Goal: Task Accomplishment & Management: Use online tool/utility

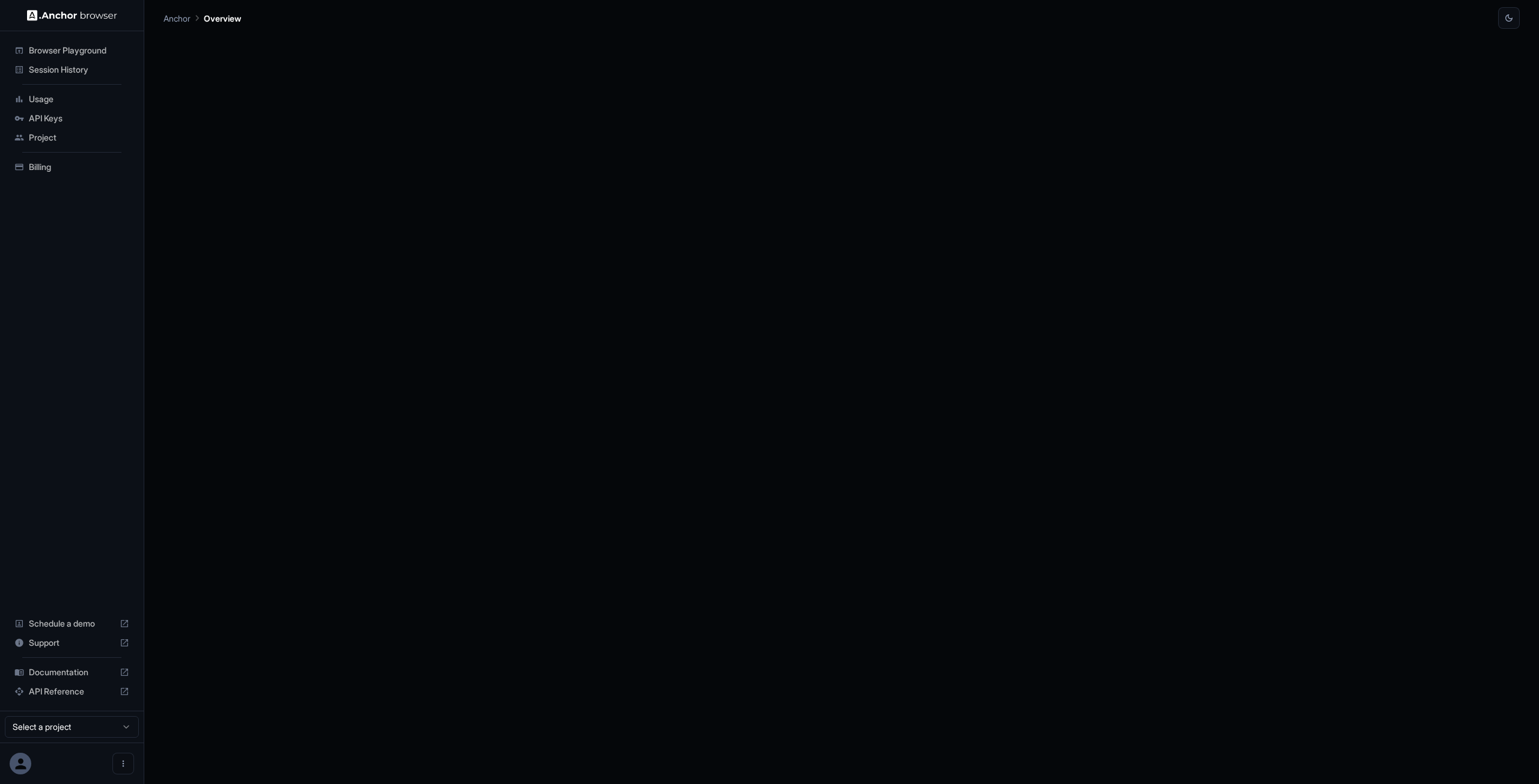
click at [65, 45] on span "Browser Playground" at bounding box center [79, 50] width 100 height 12
